Goal: Task Accomplishment & Management: Manage account settings

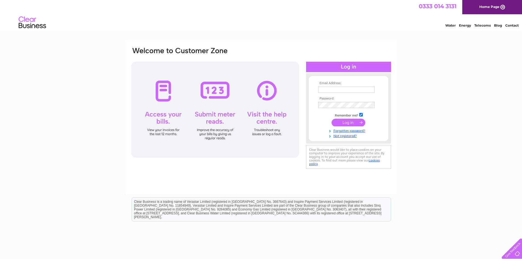
type input "[EMAIL_ADDRESS][DOMAIN_NAME]"
click at [348, 123] on input "submit" at bounding box center [349, 123] width 34 height 8
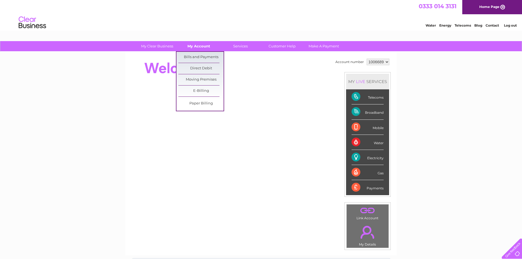
click at [198, 47] on link "My Account" at bounding box center [198, 46] width 45 height 10
click at [199, 54] on link "Bills and Payments" at bounding box center [200, 57] width 45 height 11
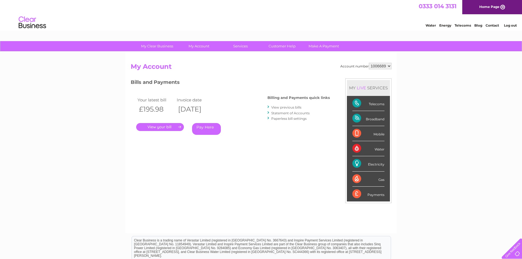
click at [167, 125] on link "." at bounding box center [160, 127] width 48 height 8
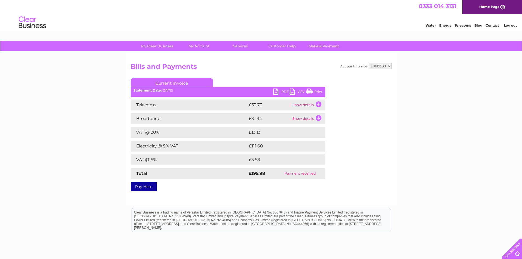
click at [285, 92] on link "PDF" at bounding box center [281, 93] width 16 height 8
